Goal: Task Accomplishment & Management: Manage account settings

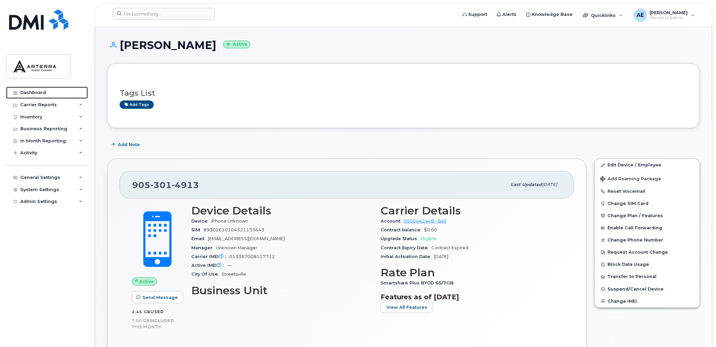
drag, startPoint x: 37, startPoint y: 89, endPoint x: 455, endPoint y: 1, distance: 427.1
click at [37, 89] on link "Dashboard" at bounding box center [47, 93] width 82 height 12
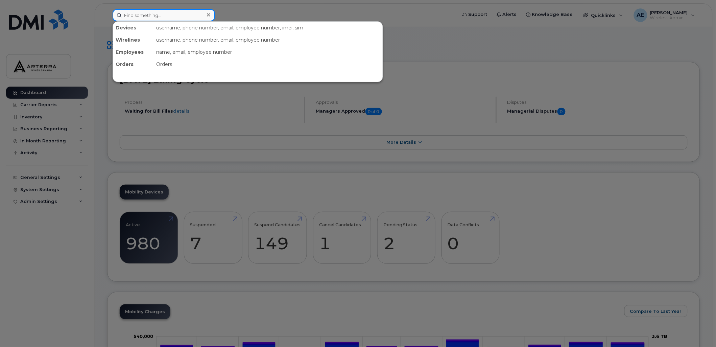
click at [160, 14] on input at bounding box center [164, 15] width 102 height 12
paste input "2895478098"
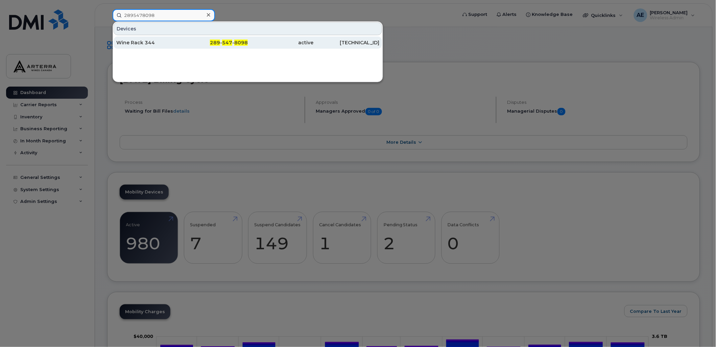
type input "2895478098"
click at [146, 42] on div "Wine Rack 344" at bounding box center [149, 42] width 66 height 7
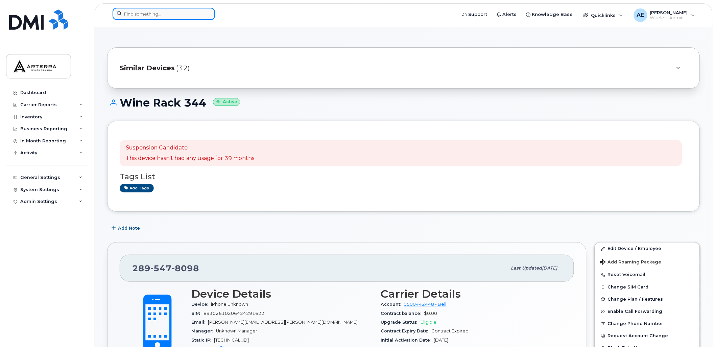
click at [143, 13] on input at bounding box center [164, 14] width 102 height 12
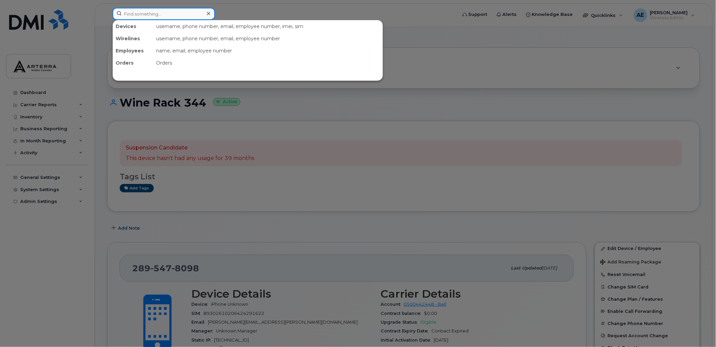
paste input "2895477426"
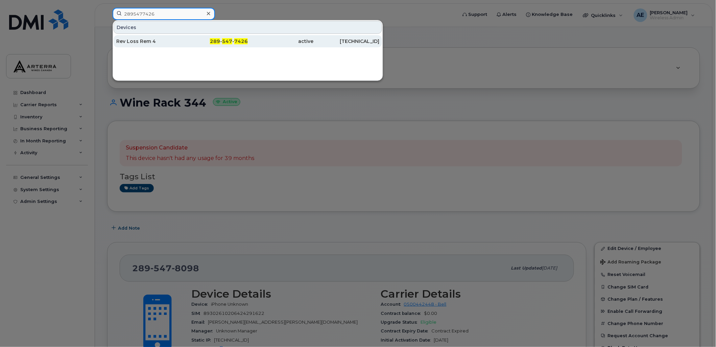
type input "2895477426"
click at [151, 38] on div "Rev Loss Rem 4" at bounding box center [149, 41] width 66 height 7
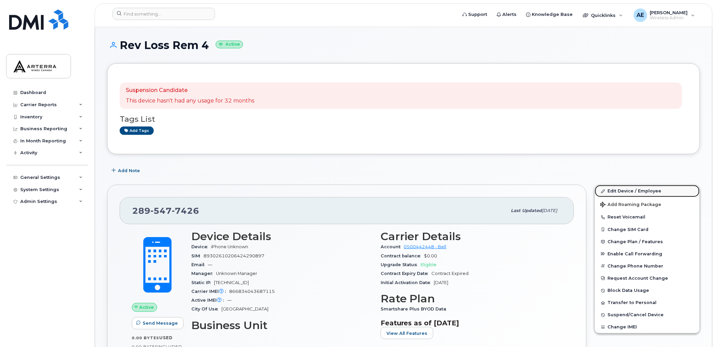
click at [635, 187] on link "Edit Device / Employee" at bounding box center [647, 191] width 105 height 12
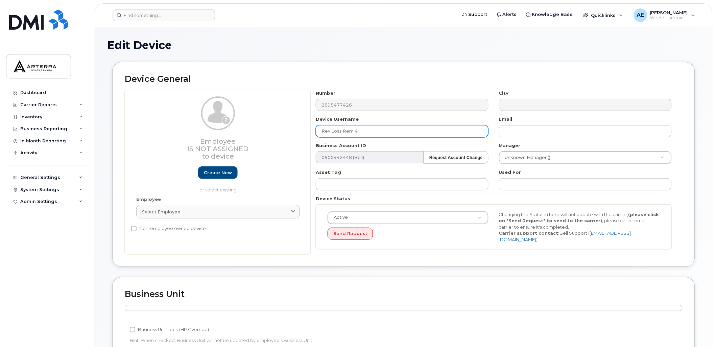
drag, startPoint x: 416, startPoint y: 127, endPoint x: 387, endPoint y: 131, distance: 29.3
click at [266, 130] on div "Employee Is not assigned to device Create new or select existing Employee Selec…" at bounding box center [404, 172] width 558 height 165
click at [371, 130] on input "Rev Loss Rem 4" at bounding box center [402, 131] width 173 height 12
click at [385, 128] on input "Rev Loss Rem 4" at bounding box center [402, 131] width 173 height 12
drag, startPoint x: 387, startPoint y: 131, endPoint x: 305, endPoint y: 129, distance: 81.5
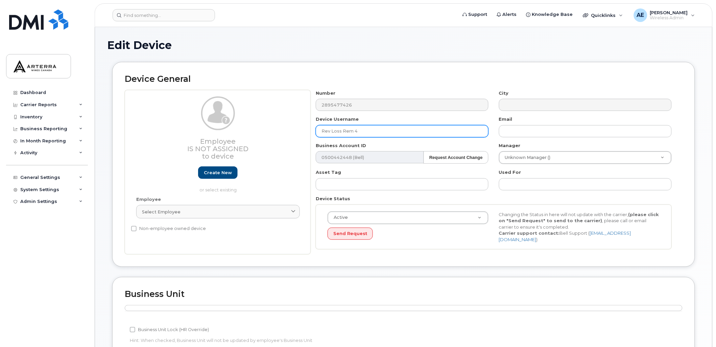
click at [305, 129] on div "Employee Is not assigned to device Create new or select existing Employee Selec…" at bounding box center [404, 172] width 558 height 165
paste input "2895477426"
drag, startPoint x: 401, startPoint y: 129, endPoint x: 265, endPoint y: 129, distance: 136.5
click at [265, 129] on div "Employee Is not assigned to device Create new or select existing Employee Selec…" at bounding box center [404, 172] width 558 height 165
type input "Wine Rack 344"
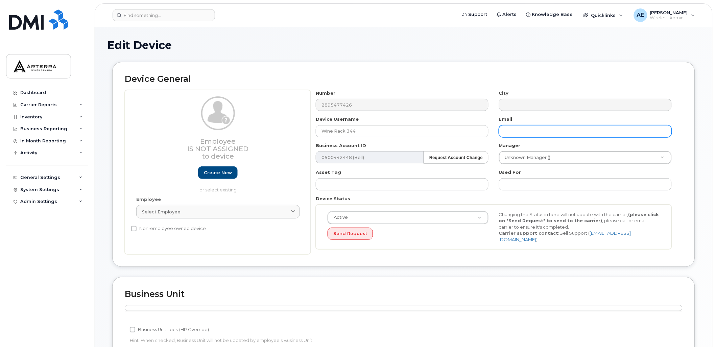
click at [545, 128] on input "text" at bounding box center [585, 131] width 173 height 12
type input "Gillian.Muir@WineRack.com"
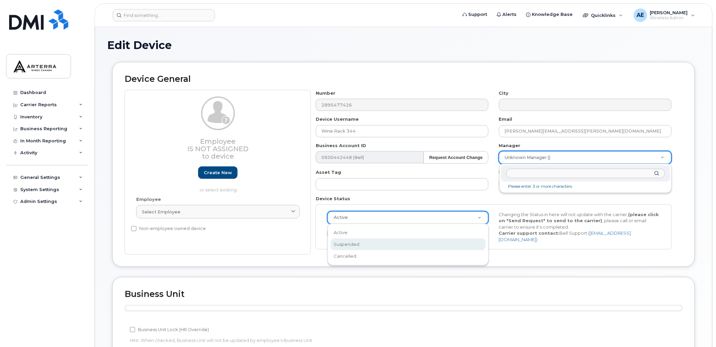
click at [525, 176] on input "text" at bounding box center [585, 174] width 159 height 10
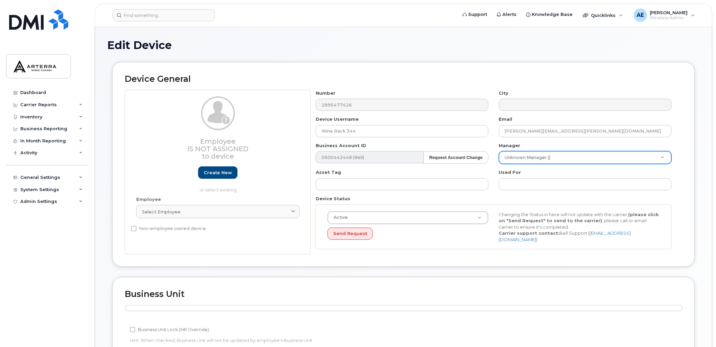
click at [501, 286] on div "Business Unit Accounting Categories Rules Business Unit Lock (HR Override) Hint…" at bounding box center [403, 320] width 583 height 87
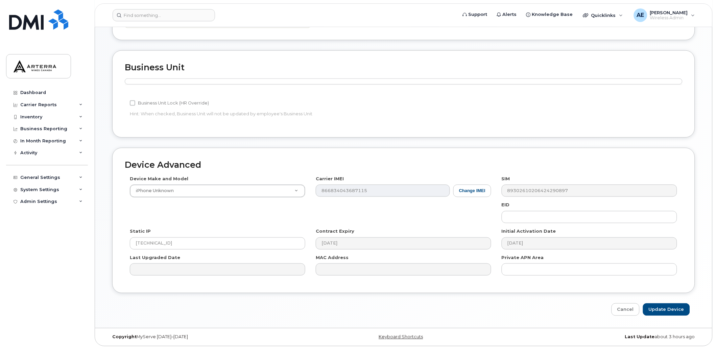
scroll to position [227, 0]
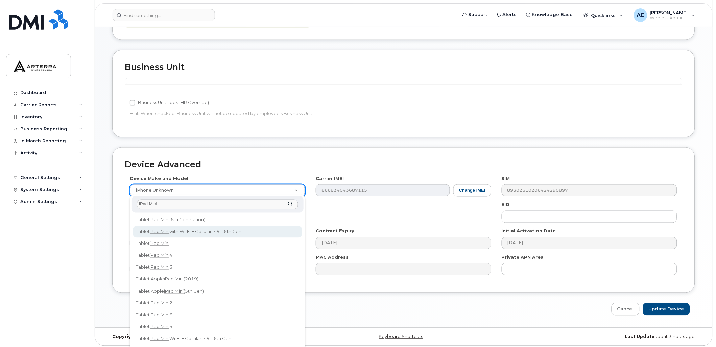
type input "iPad Mini"
select select "3047"
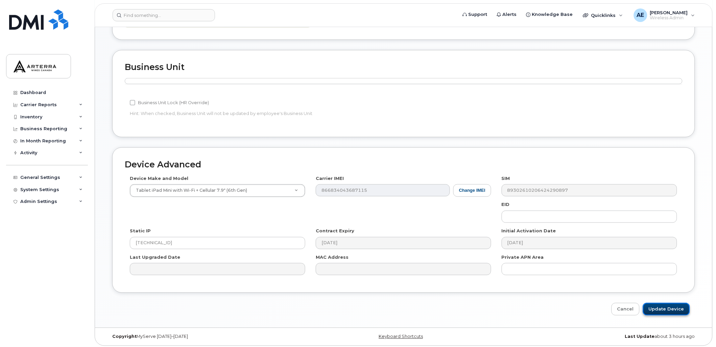
click at [677, 308] on input "Update Device" at bounding box center [666, 309] width 47 height 13
type input "Saving..."
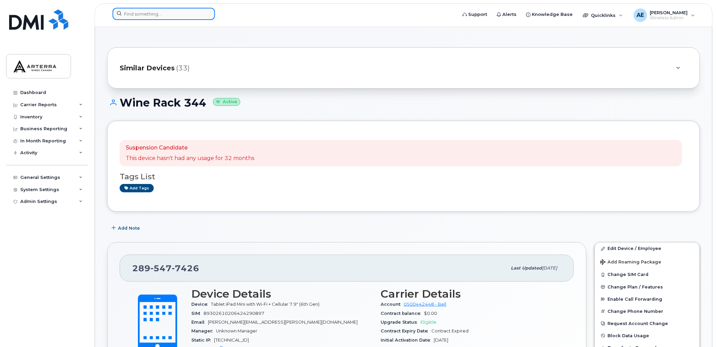
click at [175, 18] on input at bounding box center [164, 14] width 102 height 12
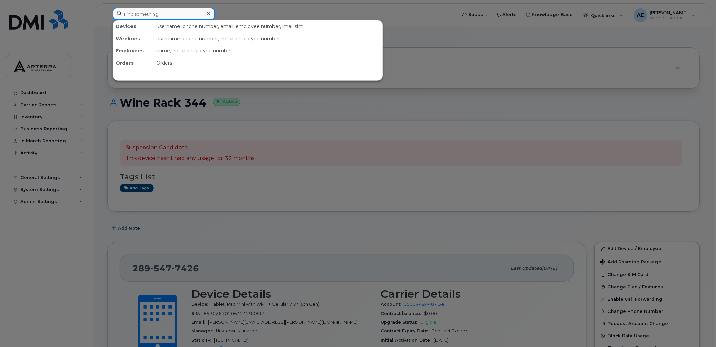
paste input "437-429-7494"
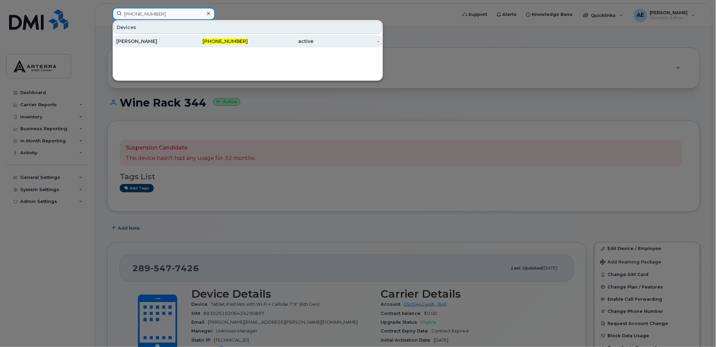
type input "437-429-7494"
click at [182, 37] on div "[PERSON_NAME]" at bounding box center [215, 41] width 66 height 12
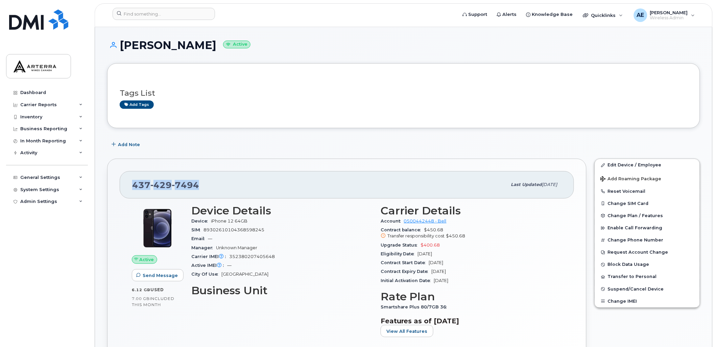
drag, startPoint x: 201, startPoint y: 180, endPoint x: 130, endPoint y: 186, distance: 71.2
click at [130, 186] on div "[PHONE_NUMBER] Last updated [DATE]" at bounding box center [347, 184] width 454 height 27
drag, startPoint x: 132, startPoint y: 186, endPoint x: 139, endPoint y: 184, distance: 7.4
copy span "[PHONE_NUMBER]"
click at [333, 165] on div "[PHONE_NUMBER] Last updated [DATE] Active Send Message 6.12 GB  used 7.00 GB  i…" at bounding box center [346, 272] width 479 height 227
